Goal: Task Accomplishment & Management: Manage account settings

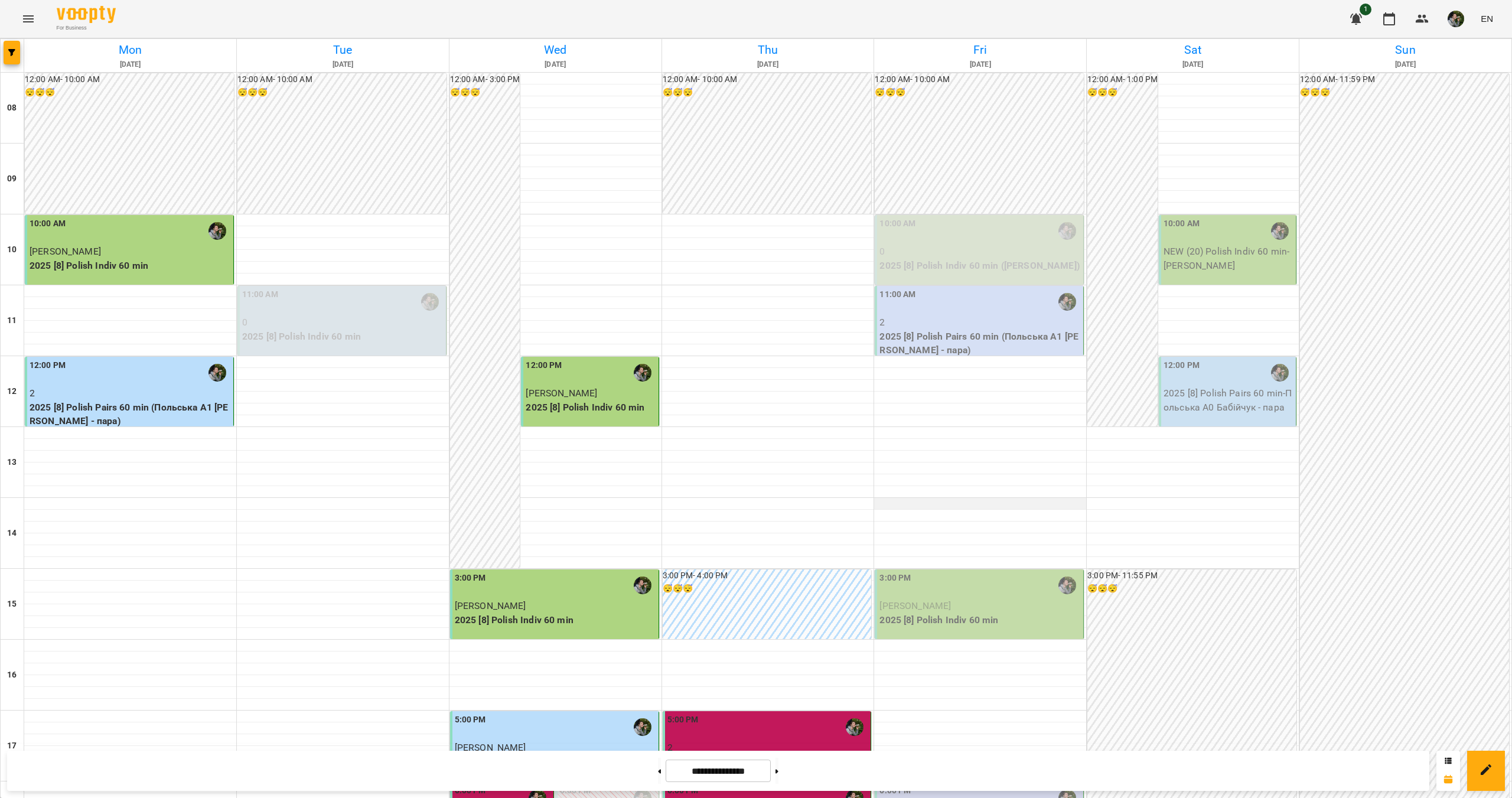
scroll to position [59, 0]
click at [971, 217] on div "10:00 AM" at bounding box center [980, 230] width 202 height 27
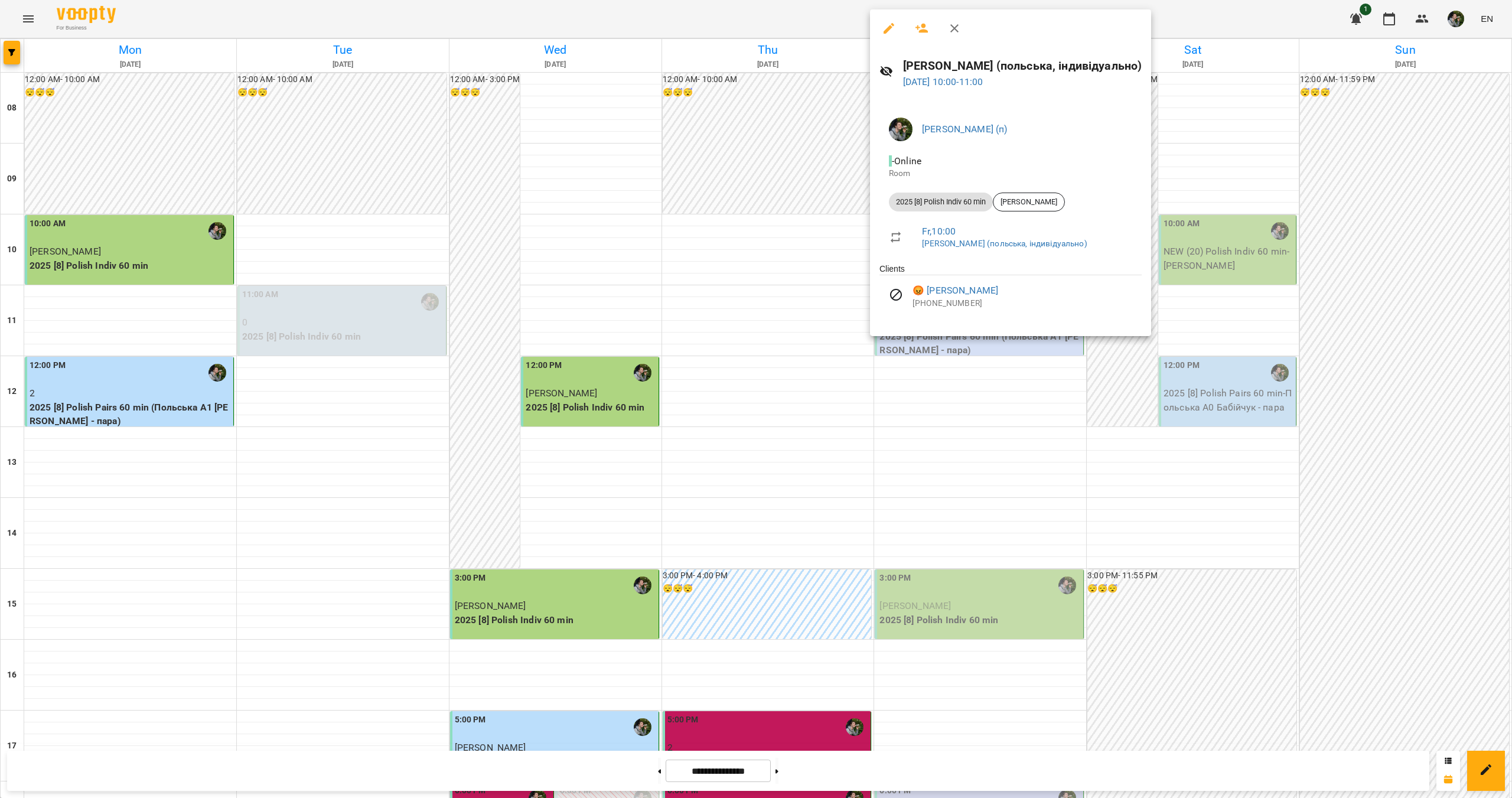
click at [983, 397] on div at bounding box center [756, 399] width 1512 height 798
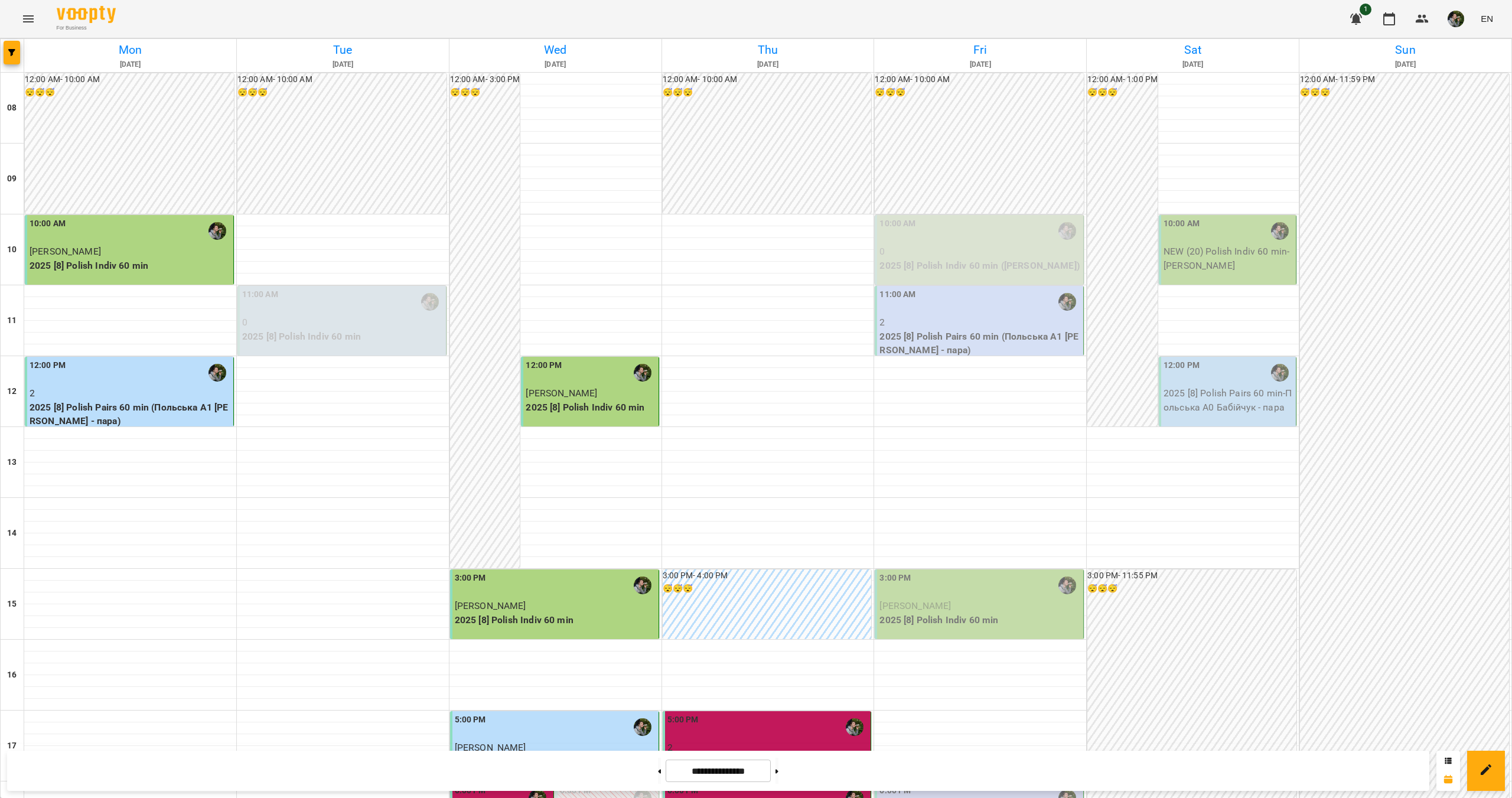
click at [1178, 244] on p "NEW (20) Polish Indiv 60 min - [PERSON_NAME]" at bounding box center [1228, 258] width 130 height 28
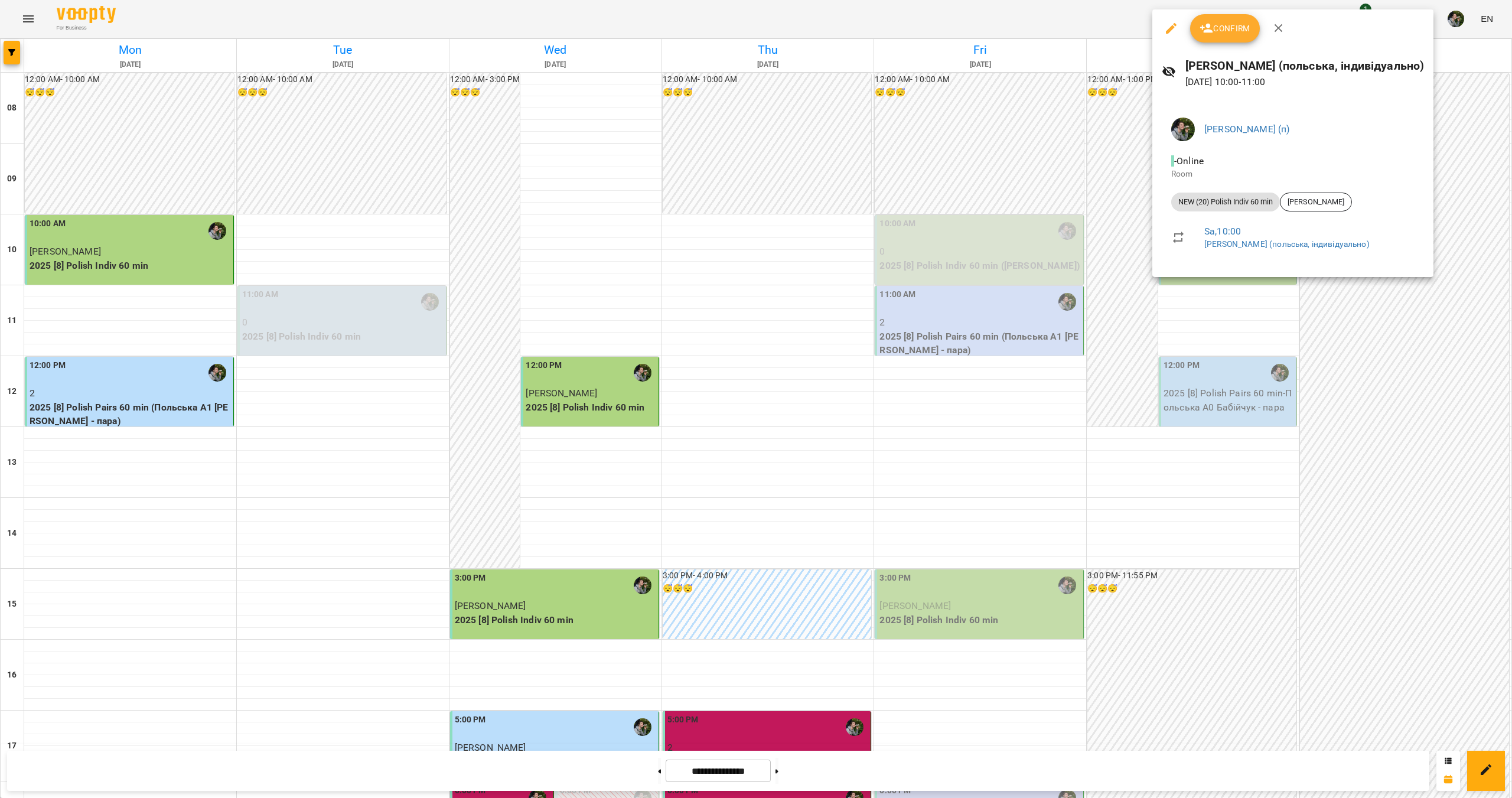
click at [1178, 340] on div at bounding box center [756, 399] width 1512 height 798
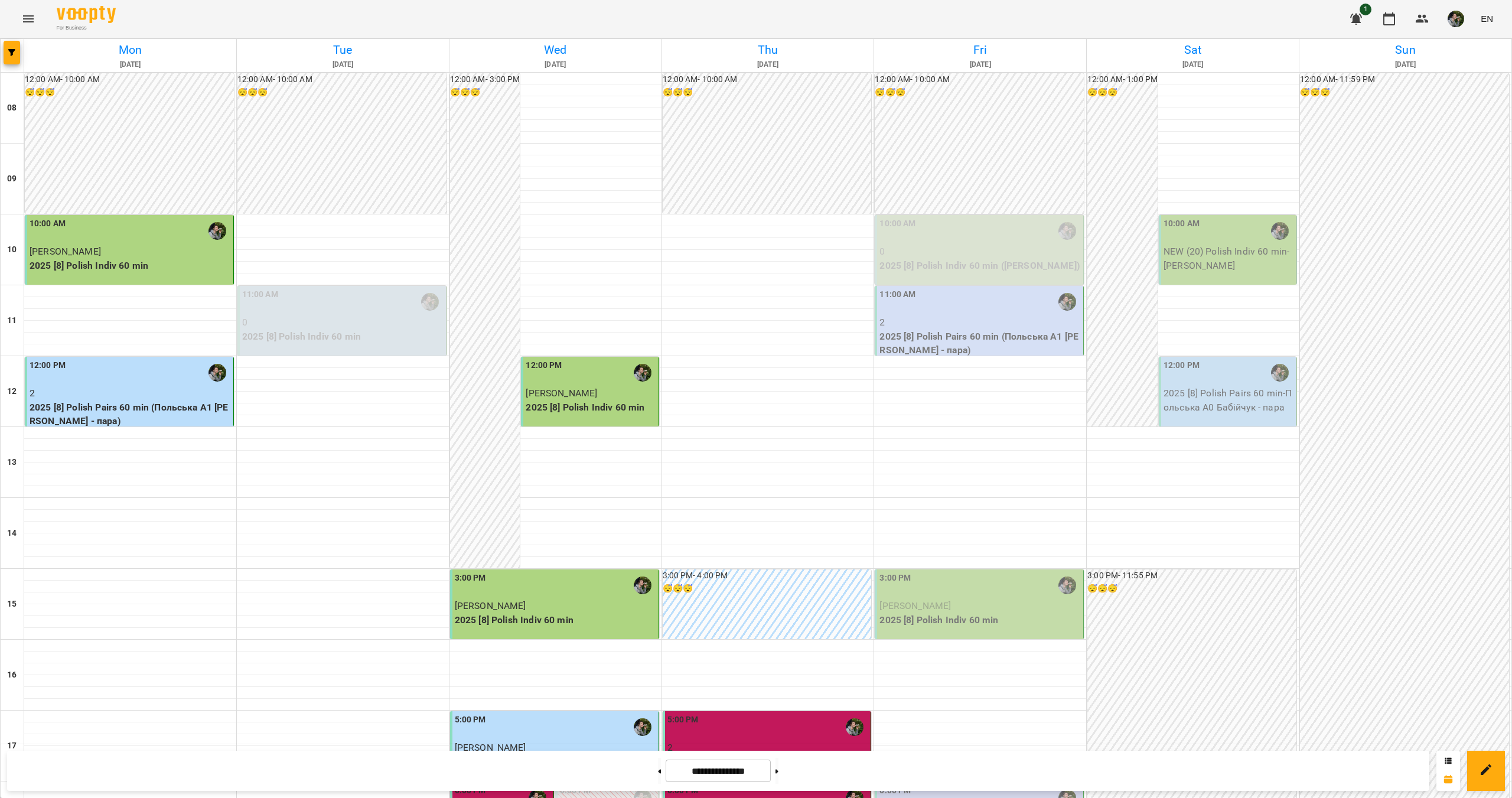
scroll to position [0, 0]
click at [929, 309] on div "11:00 AM" at bounding box center [980, 301] width 202 height 27
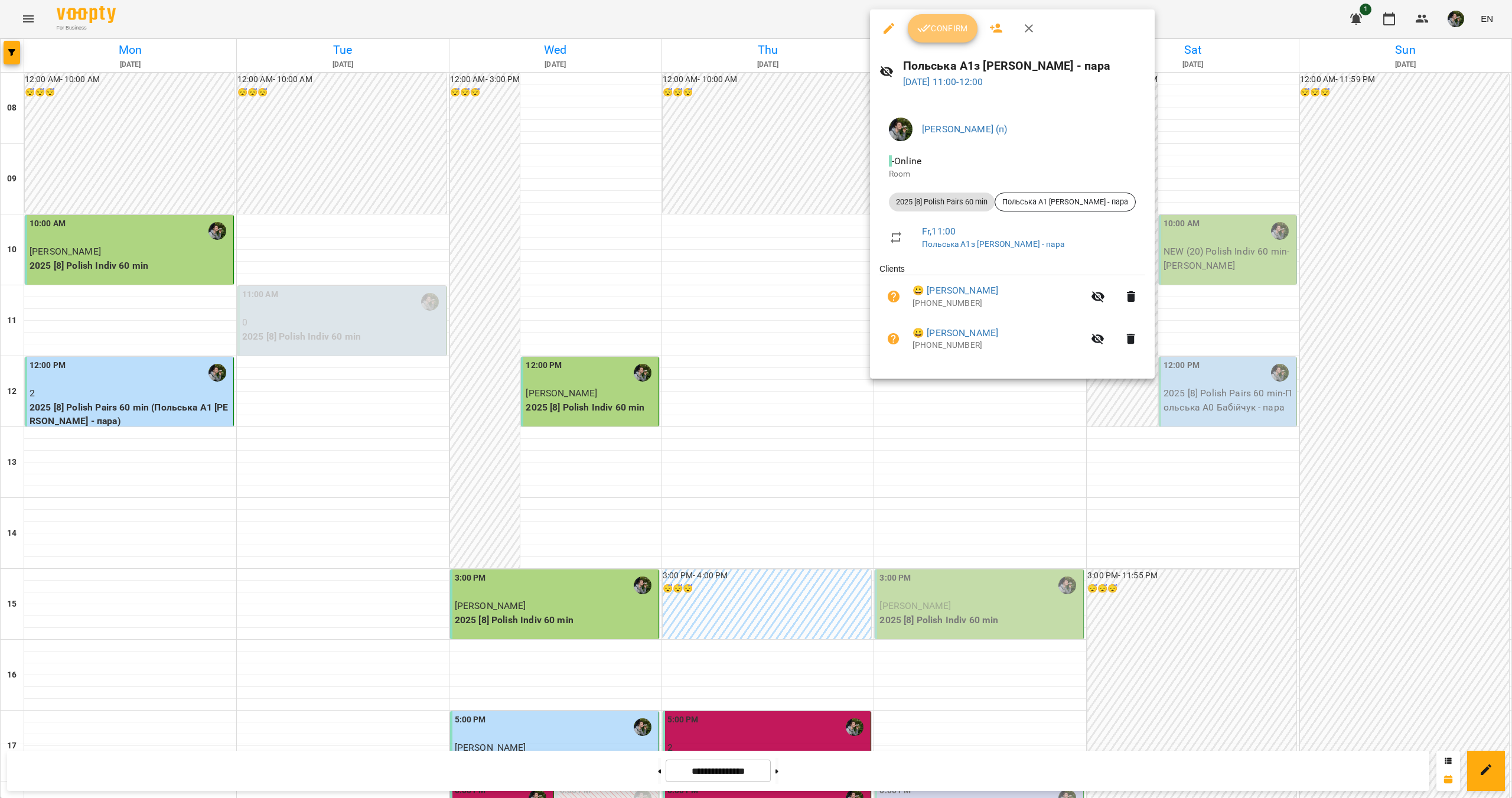
click at [943, 31] on span "Confirm" at bounding box center [943, 28] width 50 height 14
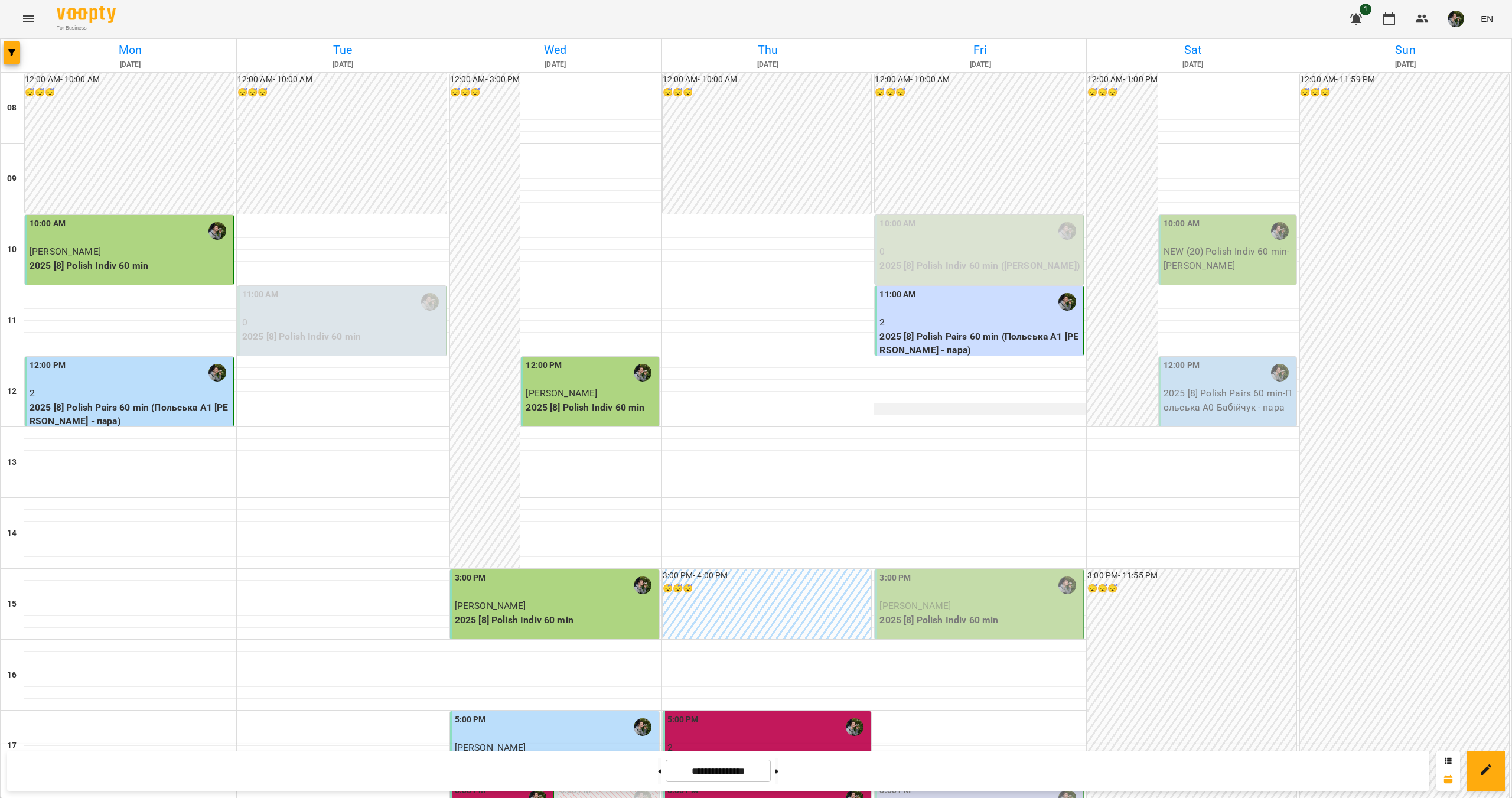
scroll to position [118, 0]
click at [926, 599] on p "[PERSON_NAME]" at bounding box center [980, 606] width 202 height 14
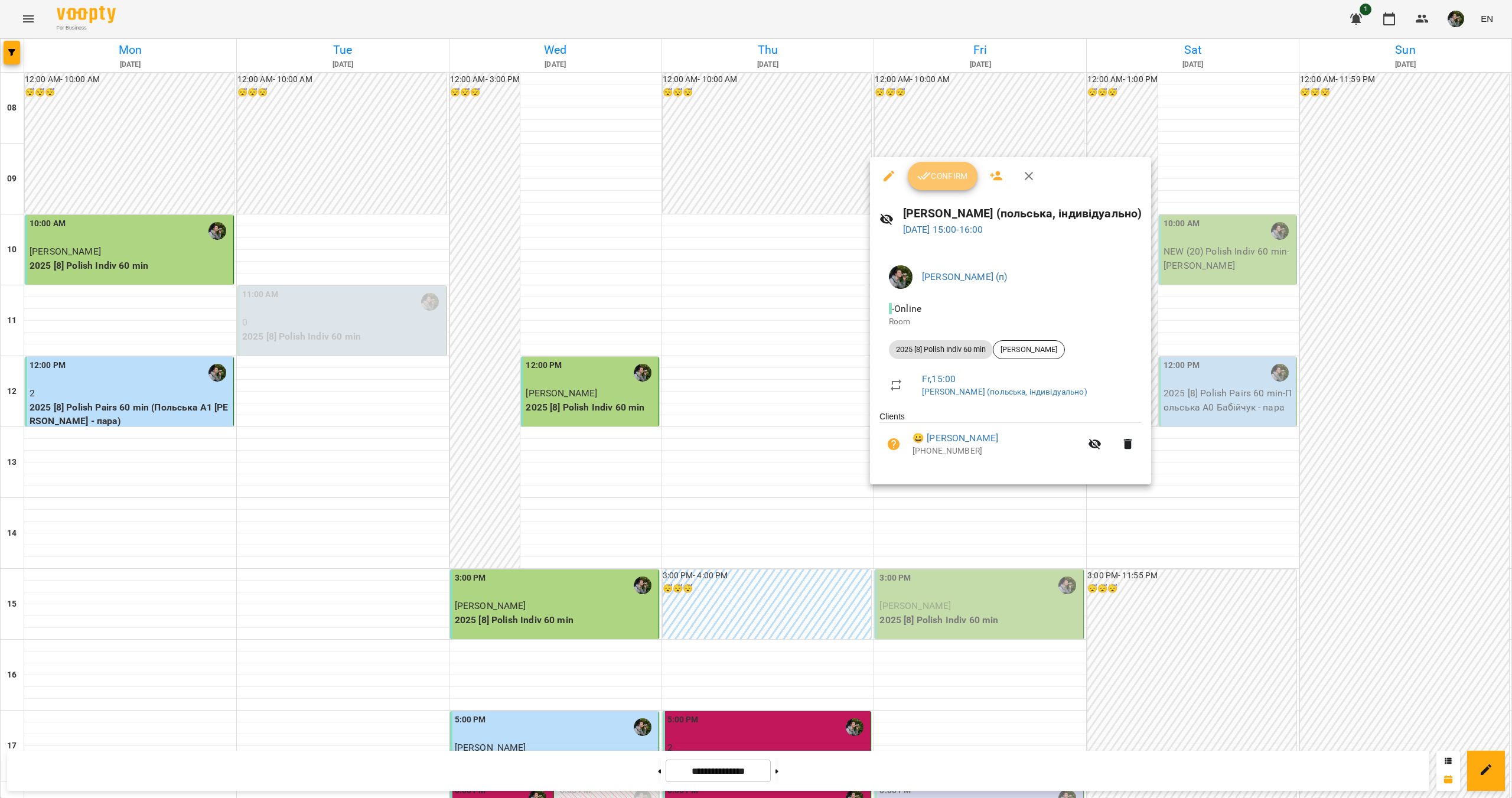
click at [949, 183] on button "Confirm" at bounding box center [943, 176] width 70 height 29
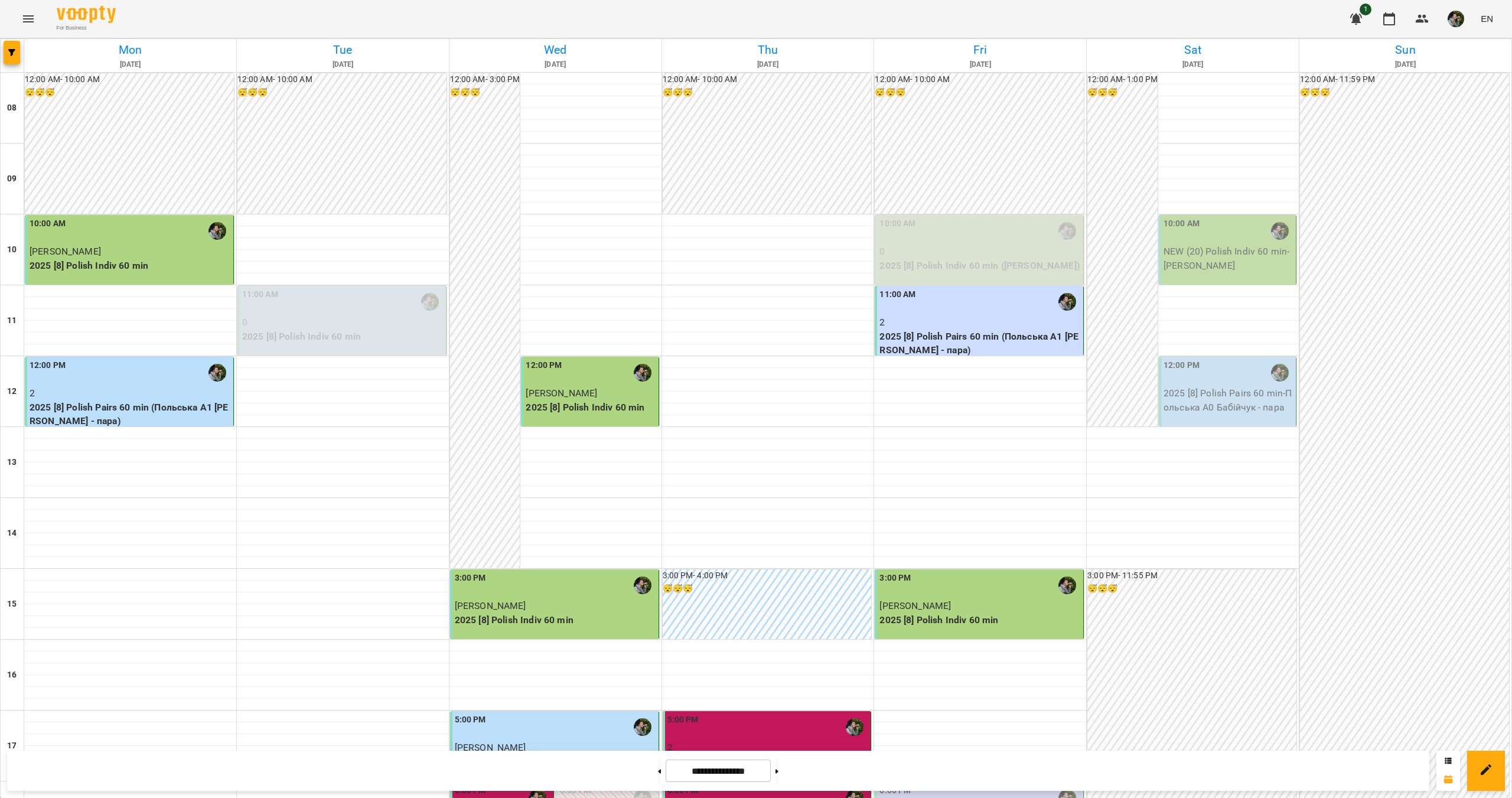
scroll to position [391, 0]
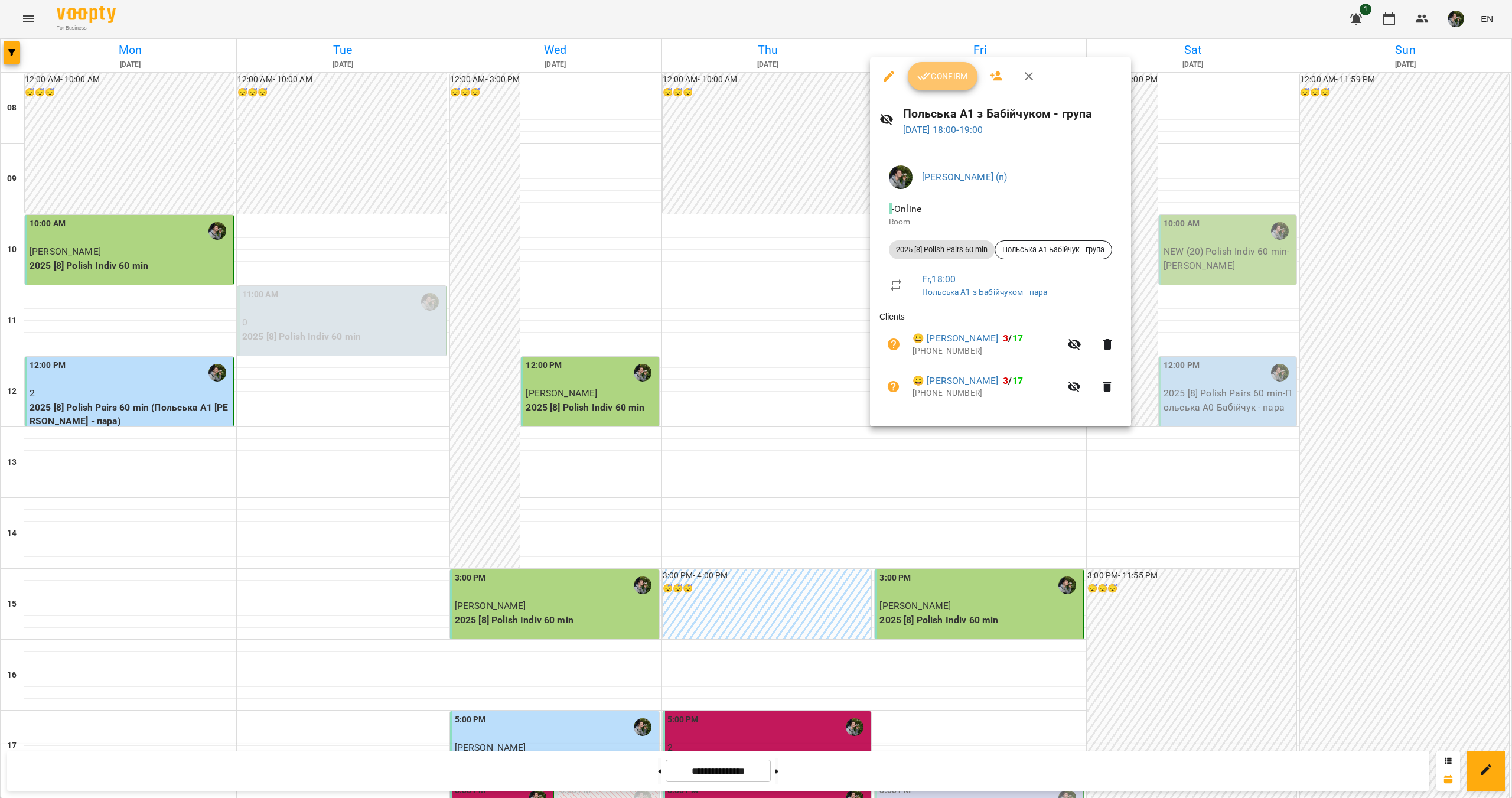
click at [951, 89] on button "Confirm" at bounding box center [943, 76] width 70 height 29
click at [935, 76] on span "Confirm" at bounding box center [943, 76] width 50 height 14
